Goal: Task Accomplishment & Management: Check status

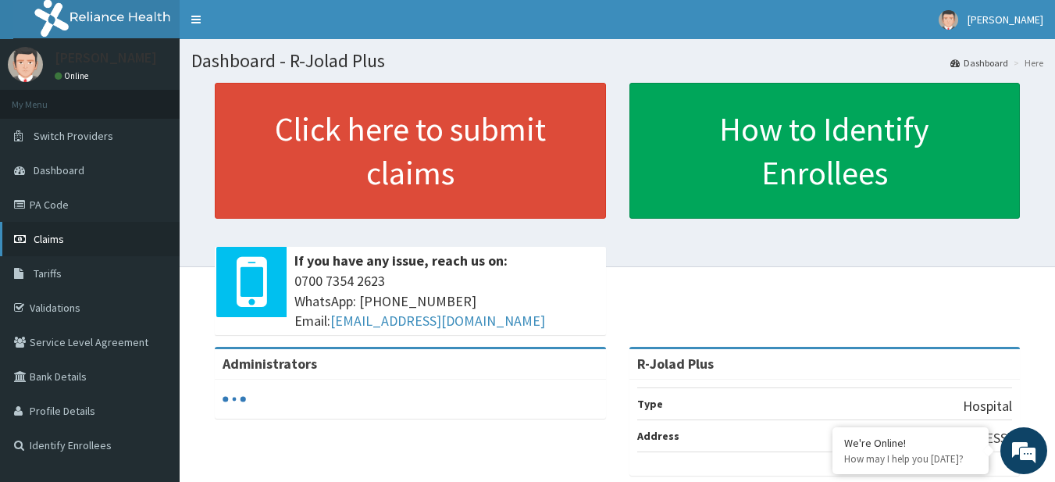
click at [80, 240] on link "Claims" at bounding box center [90, 239] width 180 height 34
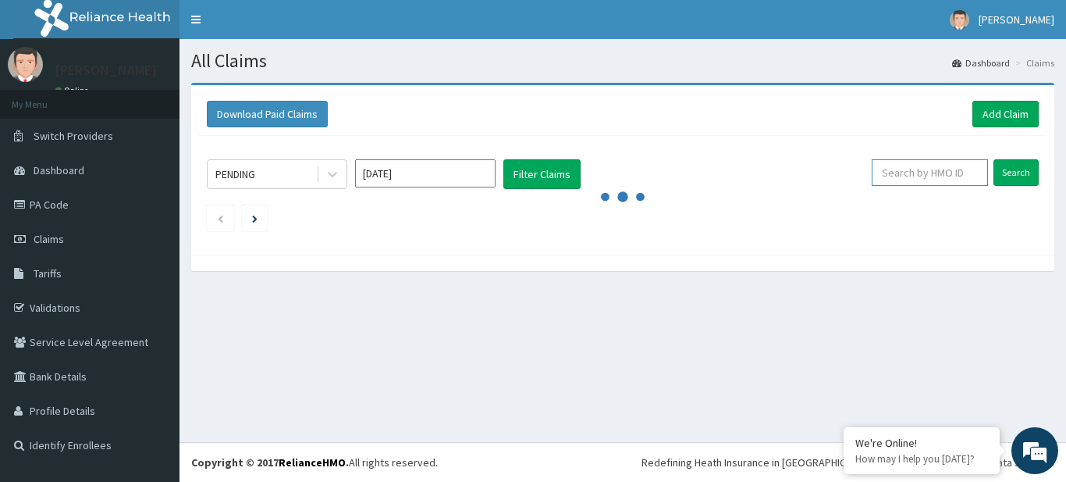
click at [953, 179] on input "text" at bounding box center [930, 172] width 116 height 27
paste input "ISW/10230/B"
type input "ISW/10230/B"
click at [1010, 173] on input "Search" at bounding box center [1016, 172] width 45 height 27
